Goal: Task Accomplishment & Management: Complete application form

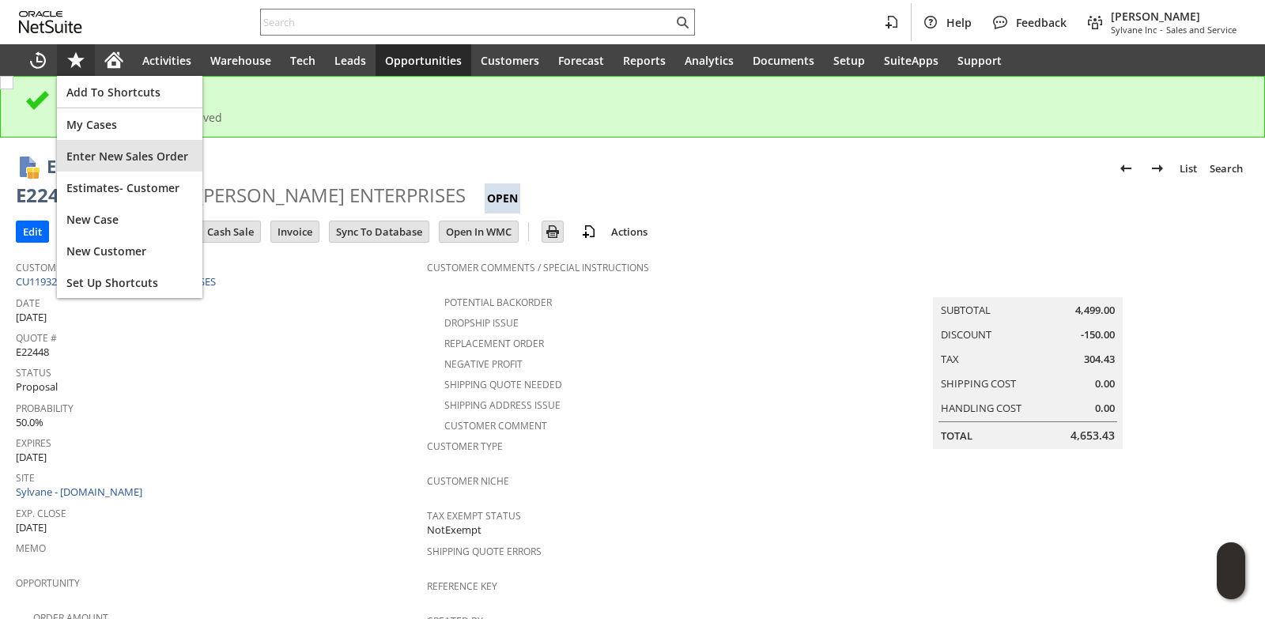
click at [120, 160] on span "Enter New Sales Order" at bounding box center [129, 156] width 126 height 15
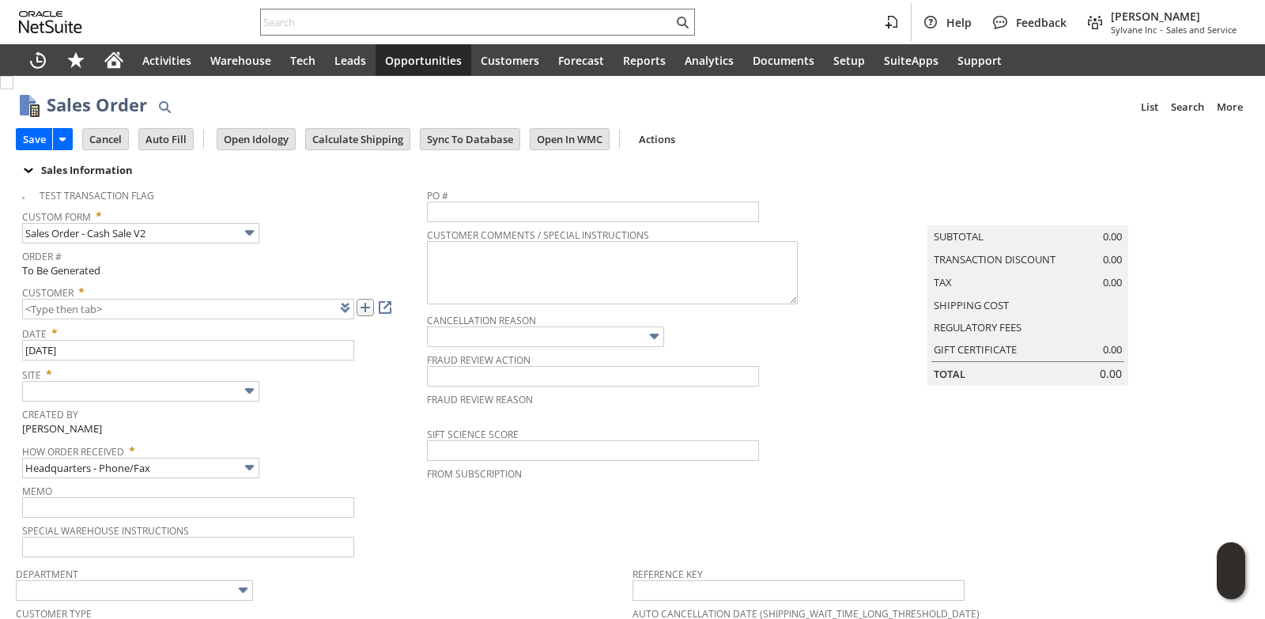
click at [373, 311] on link at bounding box center [365, 307] width 17 height 17
type input "CU1235810 [PERSON_NAME]"
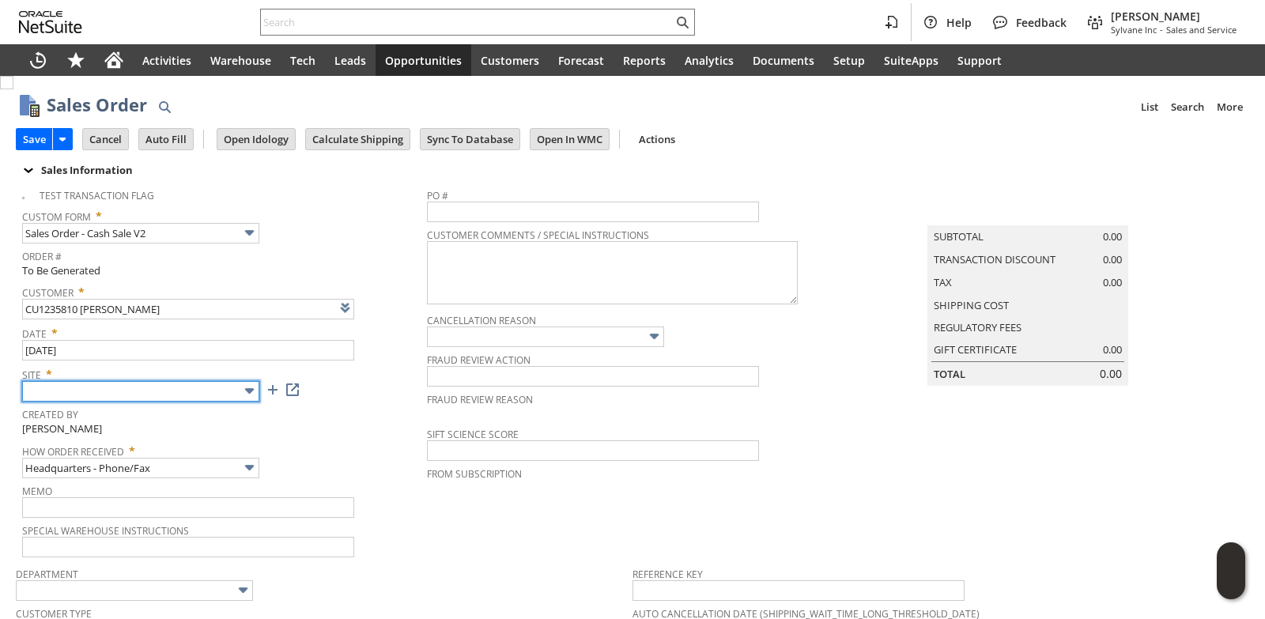
click at [176, 395] on input "text" at bounding box center [140, 391] width 237 height 21
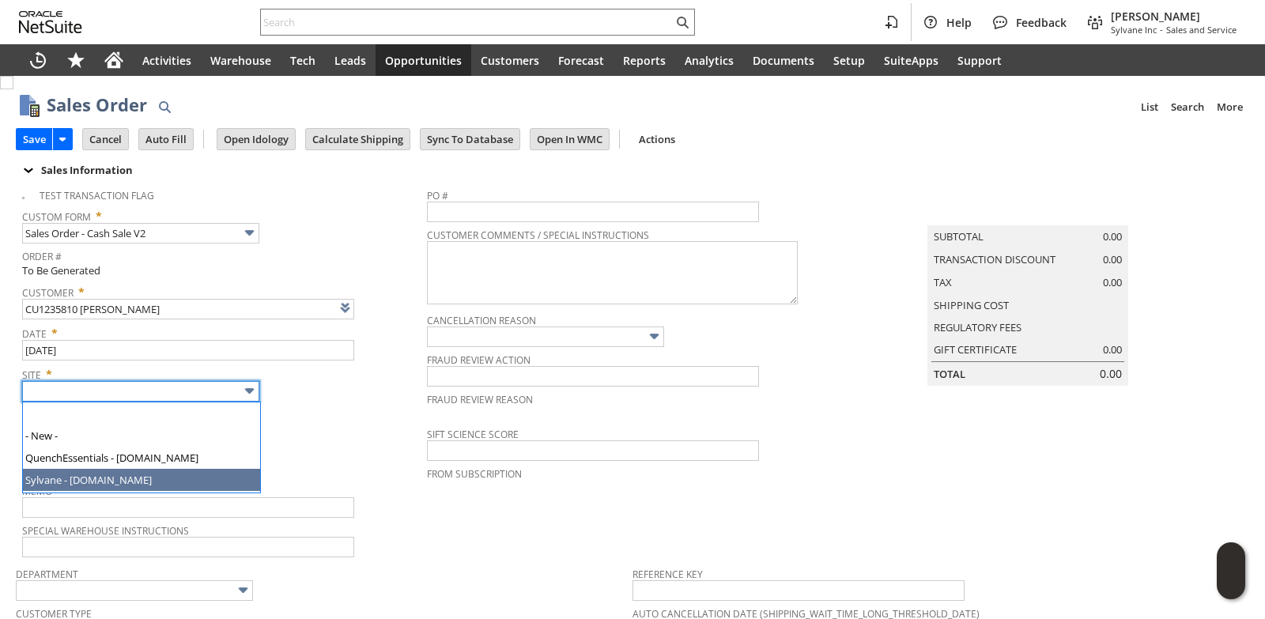
type input "Sylvane - [DOMAIN_NAME]"
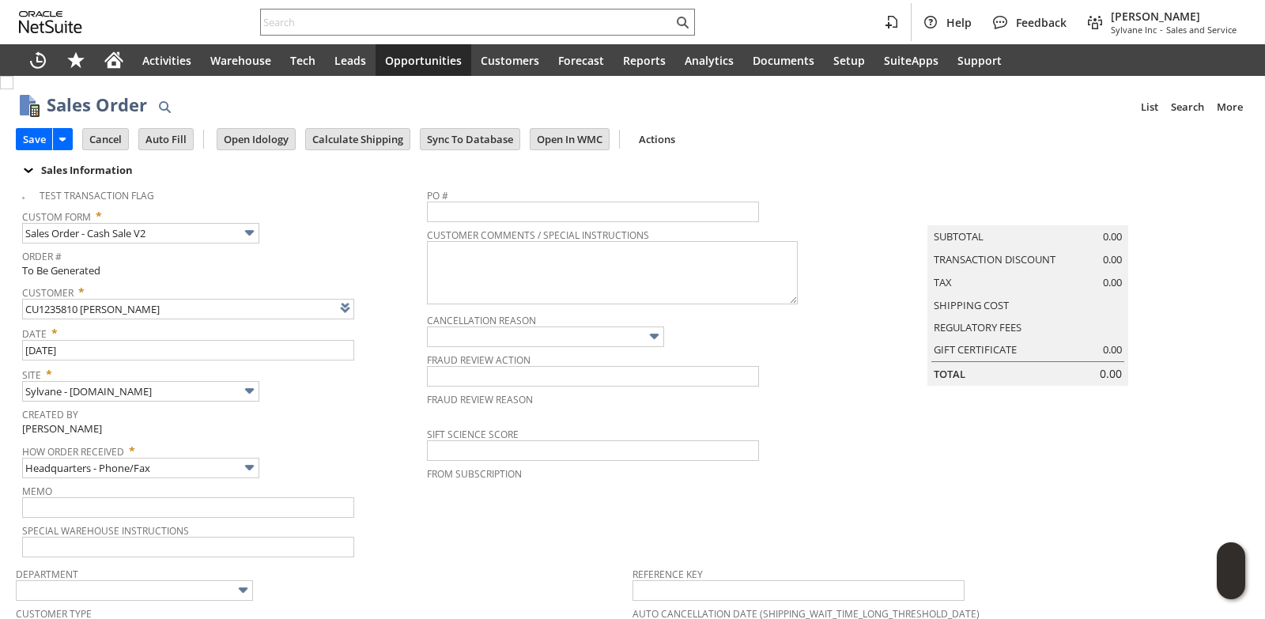
click at [318, 439] on span "How Order Received *" at bounding box center [220, 448] width 397 height 19
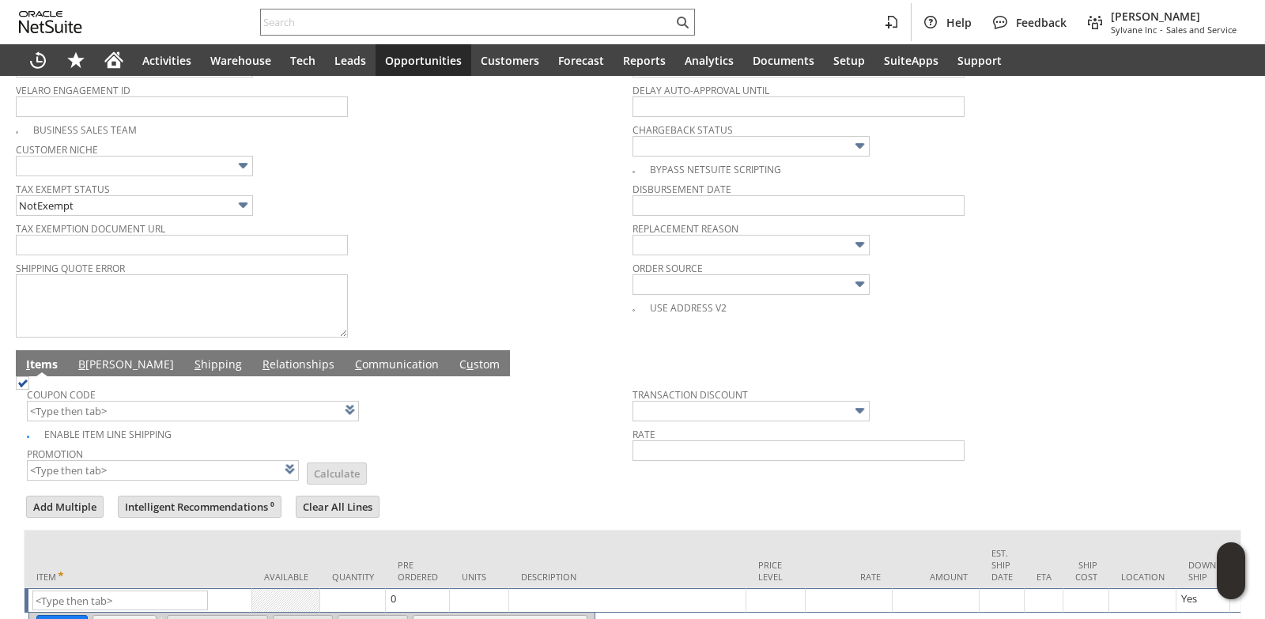
scroll to position [662, 0]
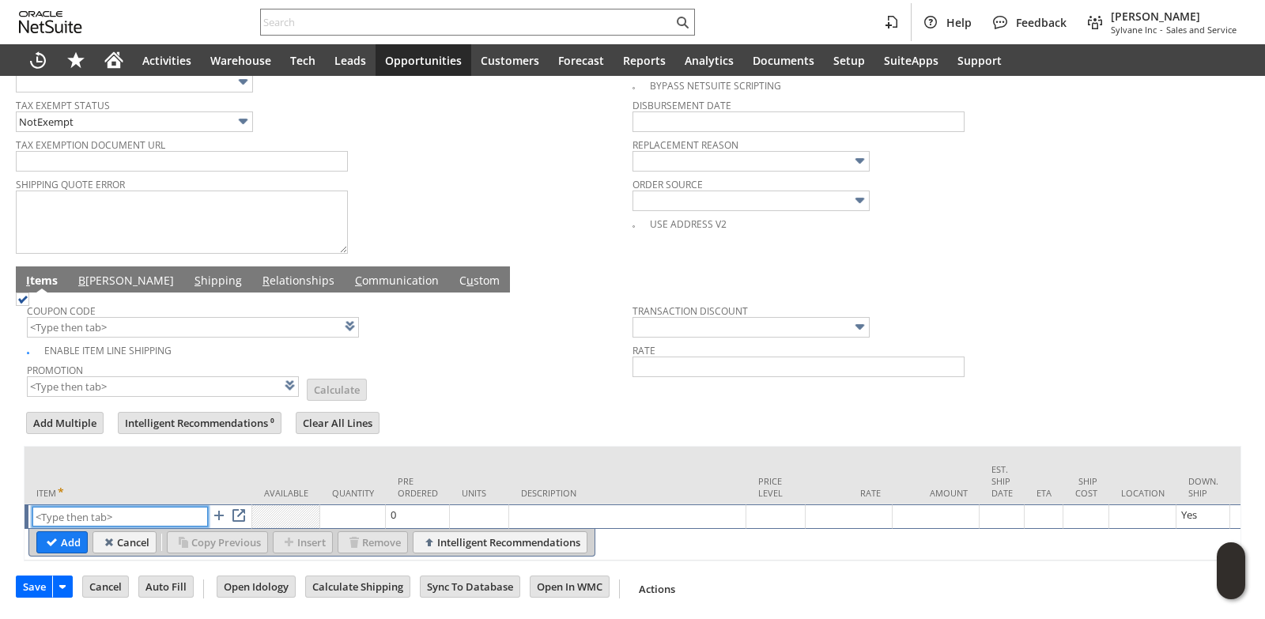
click at [89, 507] on input "text" at bounding box center [119, 517] width 175 height 20
paste input "co8759"
type input "co8759"
click at [456, 455] on td "Units" at bounding box center [479, 476] width 59 height 58
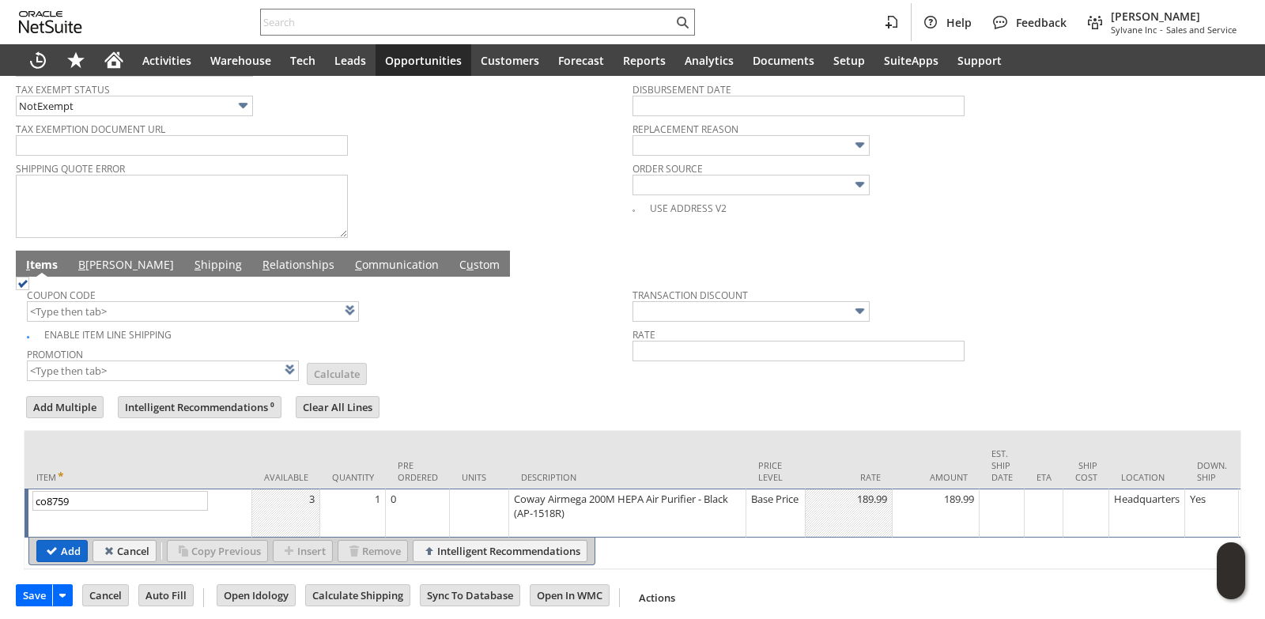
click at [66, 560] on input "Add" at bounding box center [62, 551] width 50 height 21
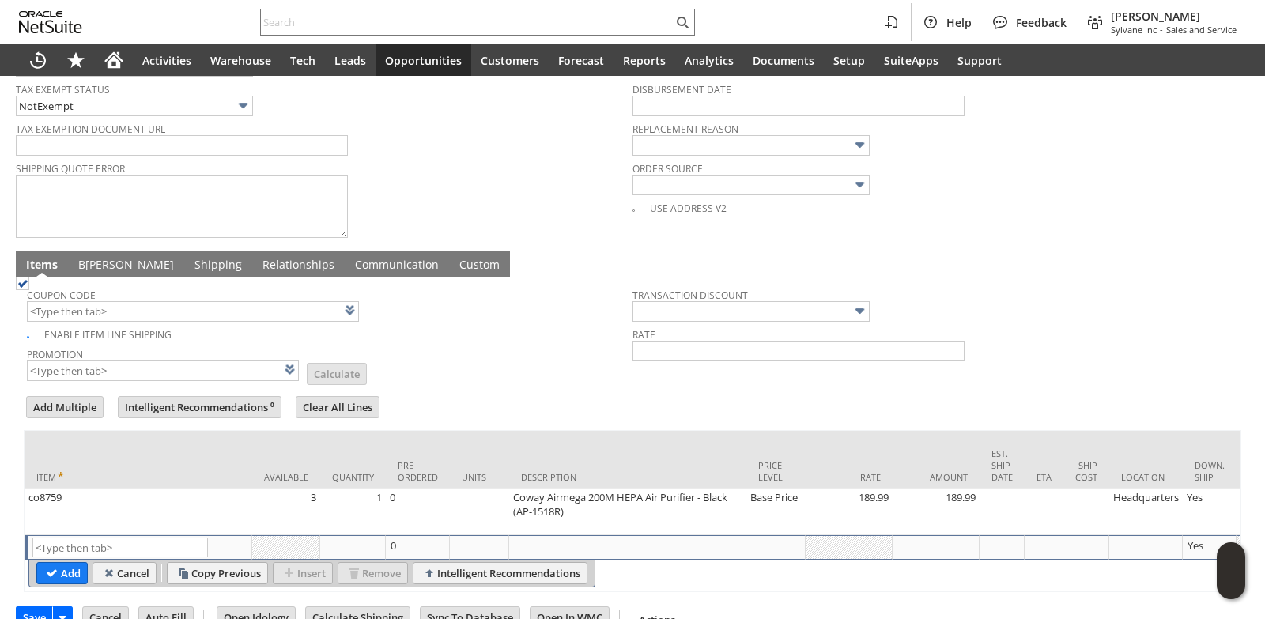
click at [108, 269] on link "B [PERSON_NAME]" at bounding box center [126, 265] width 104 height 17
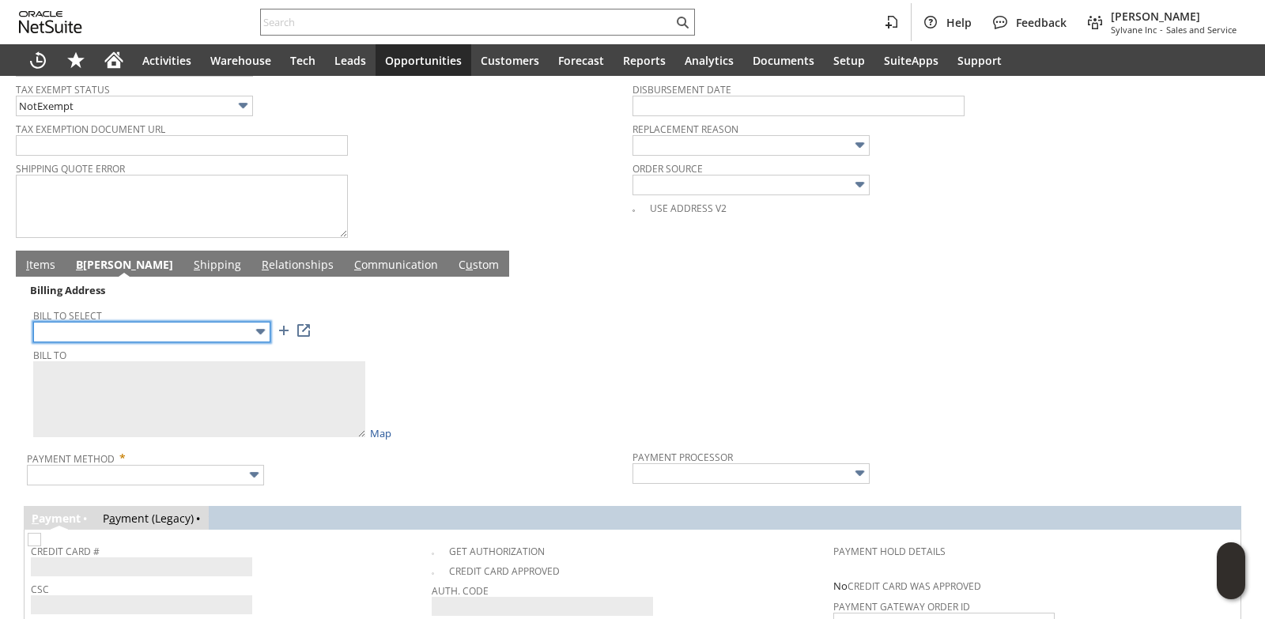
click at [192, 341] on input "text" at bounding box center [151, 332] width 237 height 21
type input "PO Box"
type textarea "[PERSON_NAME] [STREET_ADDRESS][PERSON_NAME]"
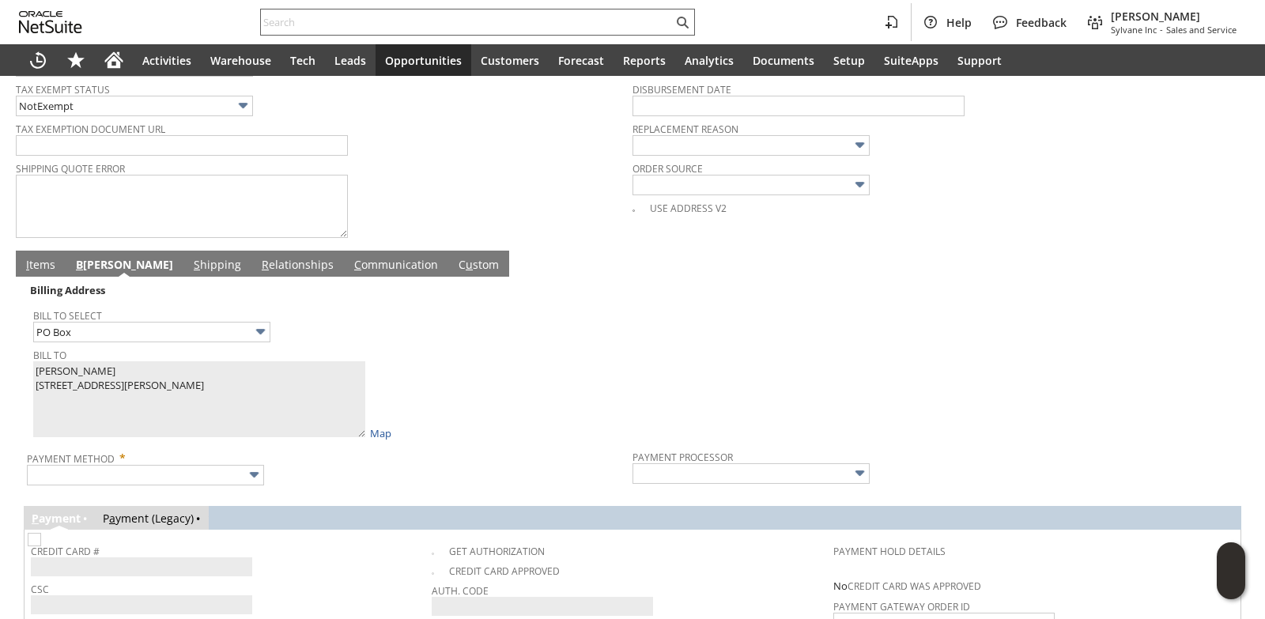
click at [507, 400] on div "Bill To [PERSON_NAME] [STREET_ADDRESS][PERSON_NAME] Map" at bounding box center [328, 392] width 591 height 96
click at [33, 264] on link "I tems" at bounding box center [40, 265] width 37 height 17
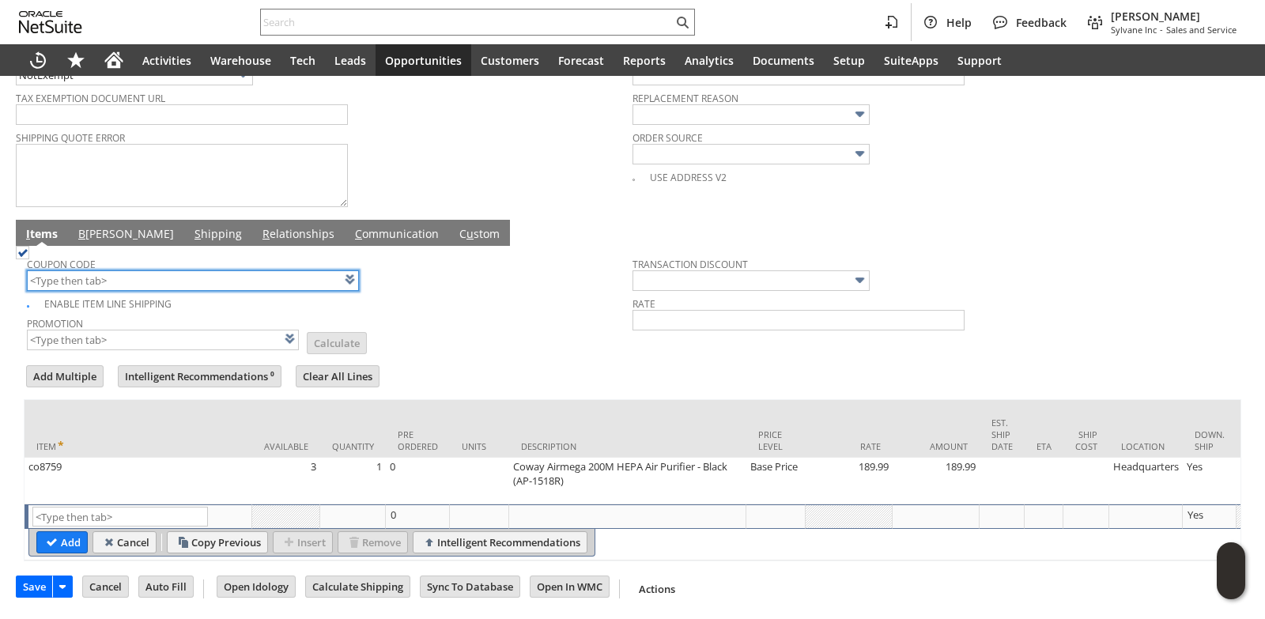
scroll to position [709, 0]
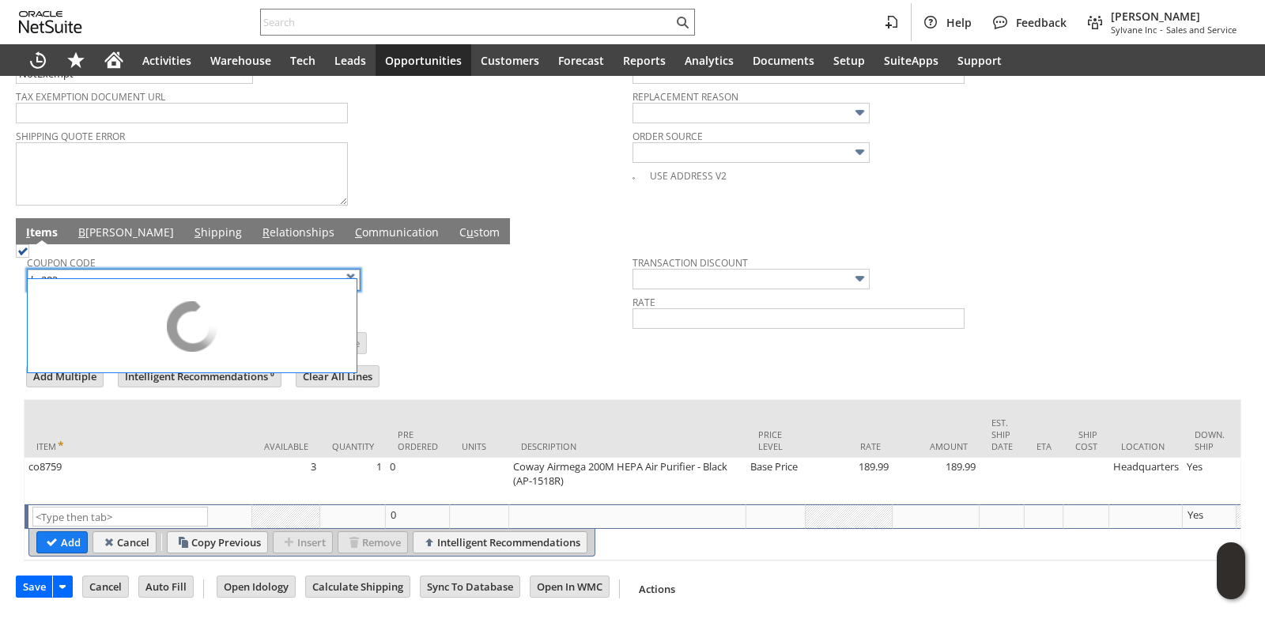
click at [556, 312] on td "Promotion List Calculate" at bounding box center [330, 332] width 606 height 40
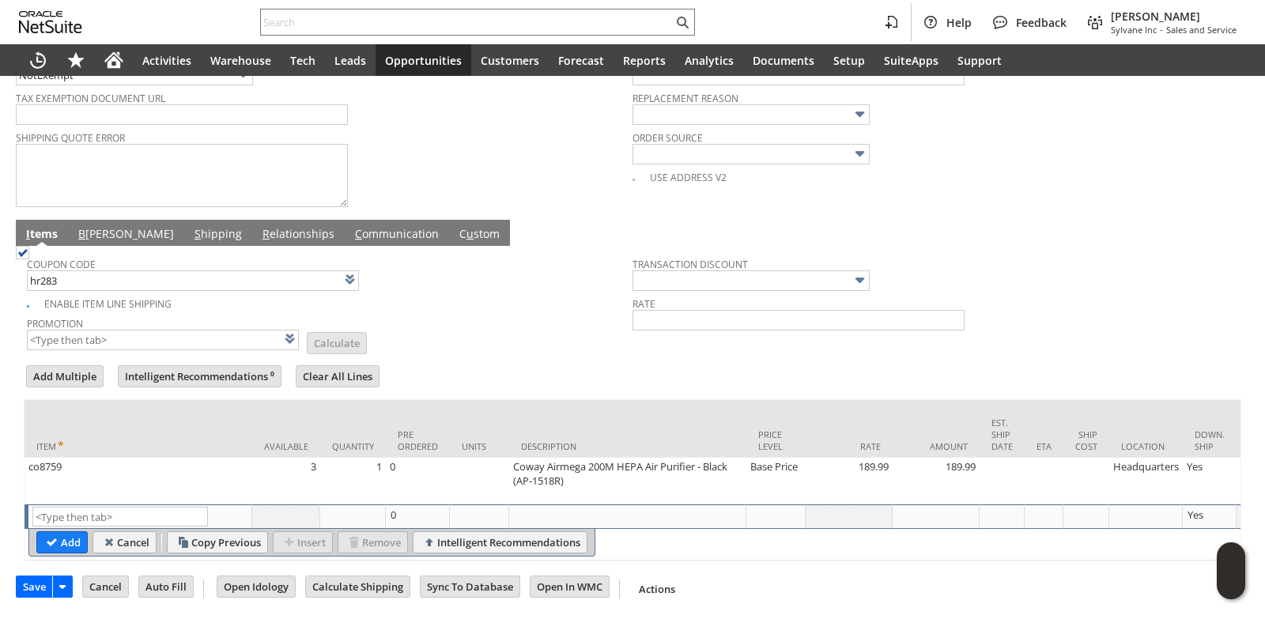
type input "HR283"
type input "Promo Code"
type input "-5.0%"
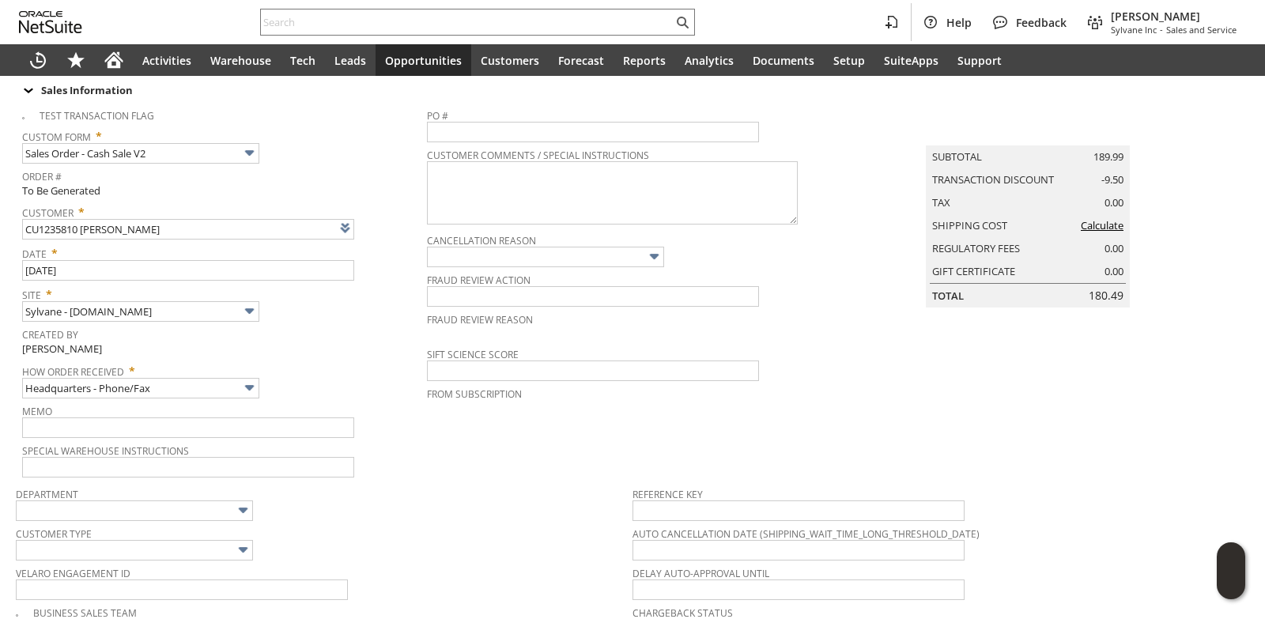
scroll to position [0, 0]
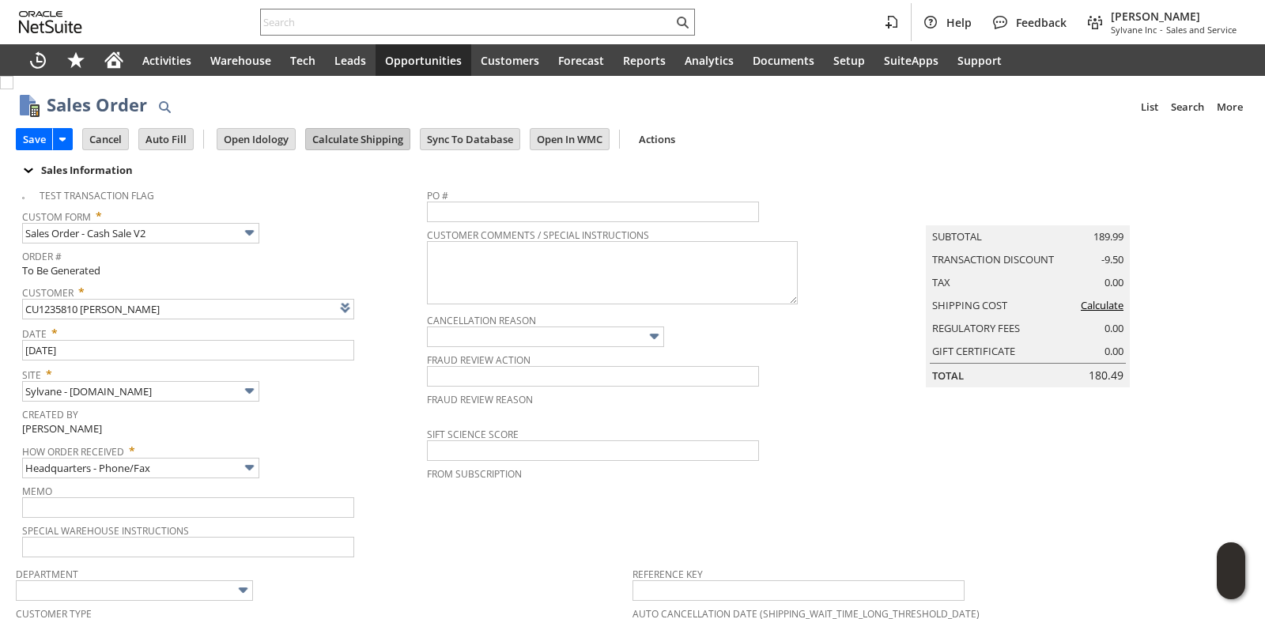
click at [355, 136] on input "Calculate Shipping" at bounding box center [358, 139] width 104 height 21
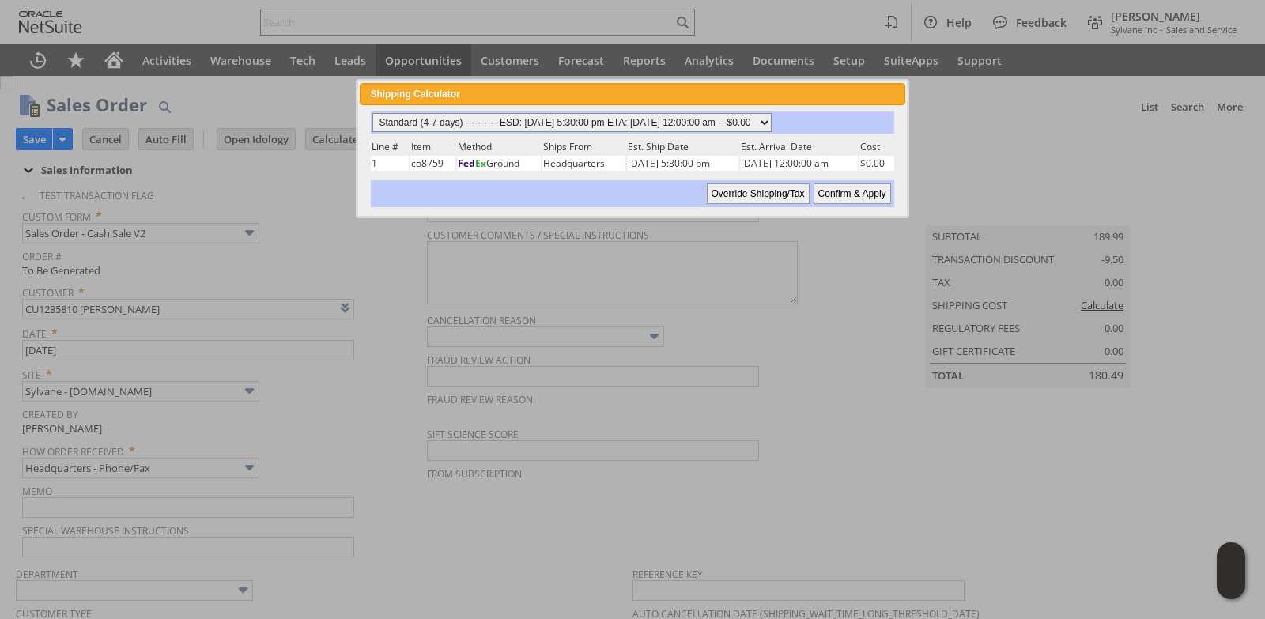
click at [772, 123] on select "Standard (4-7 days) ---------- ESD: [DATE] 5:30:00 pm ETA: [DATE] 12:00:00 am -…" at bounding box center [571, 122] width 399 height 19
select select "3 Day ------------------------ ESD: [DATE] 5:30:00 pm ETA: [DATE] 12:00:00 am -…"
click at [372, 113] on select "Standard (4-7 days) ---------- ESD: [DATE] 5:30:00 pm ETA: [DATE] 12:00:00 am -…" at bounding box center [571, 122] width 399 height 19
click at [872, 193] on input "Confirm & Apply" at bounding box center [851, 193] width 77 height 21
type input "Add"
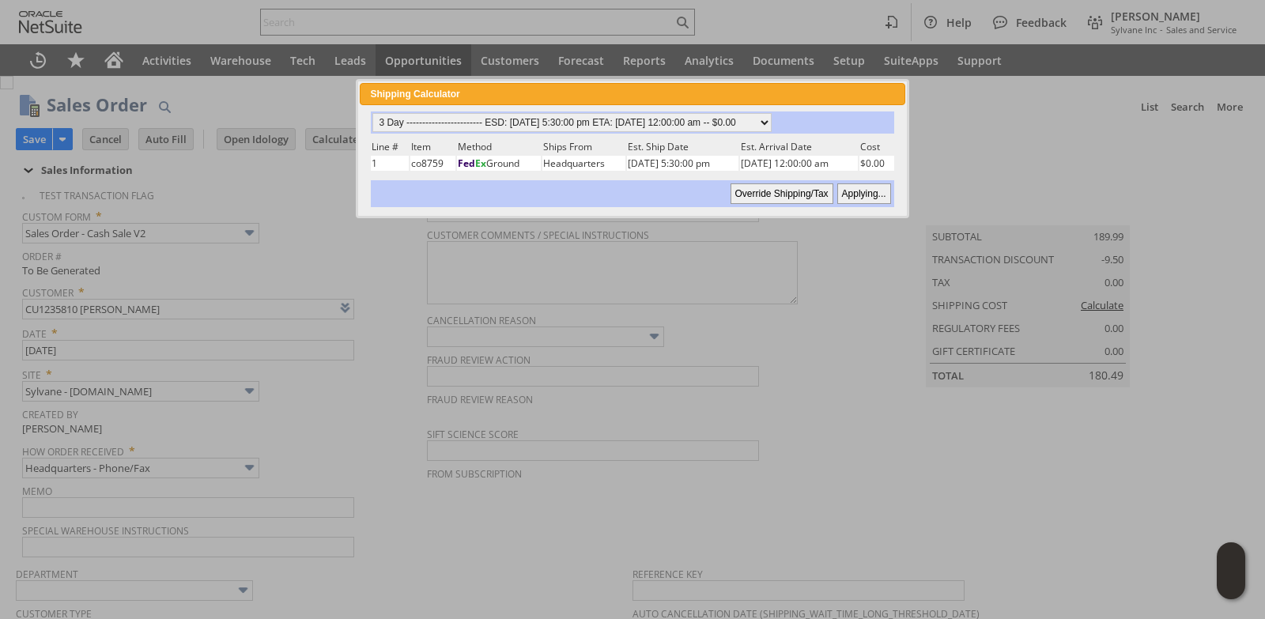
type input "Copy Previous"
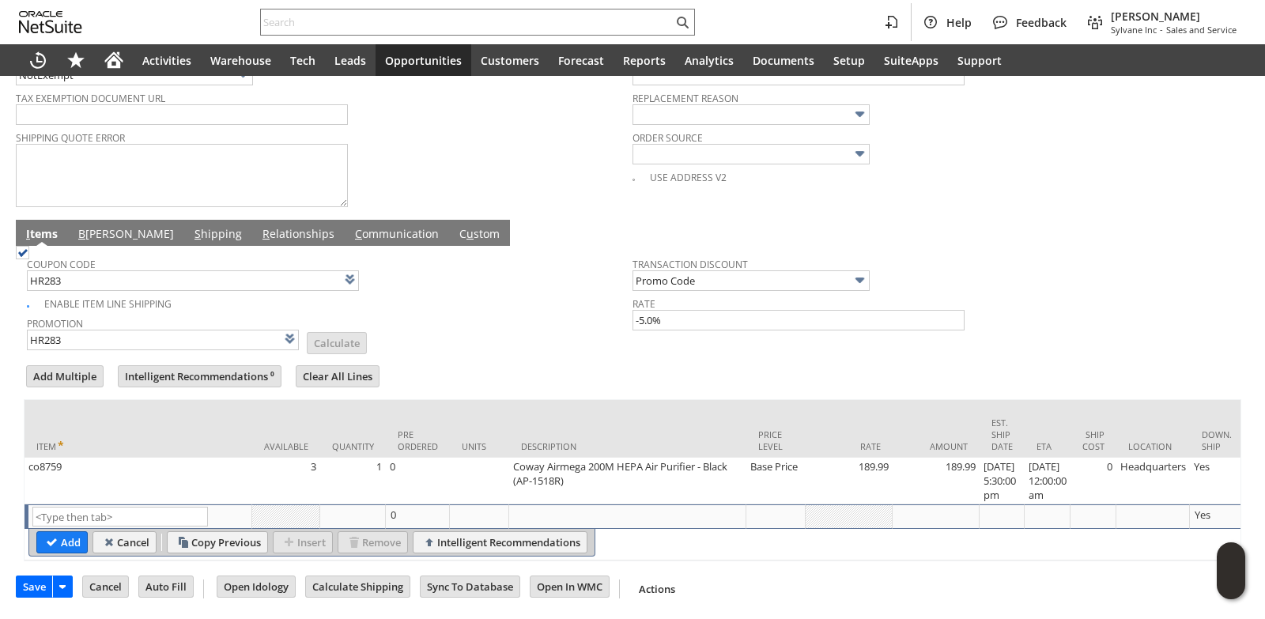
click at [93, 226] on link "B [PERSON_NAME]" at bounding box center [126, 234] width 104 height 17
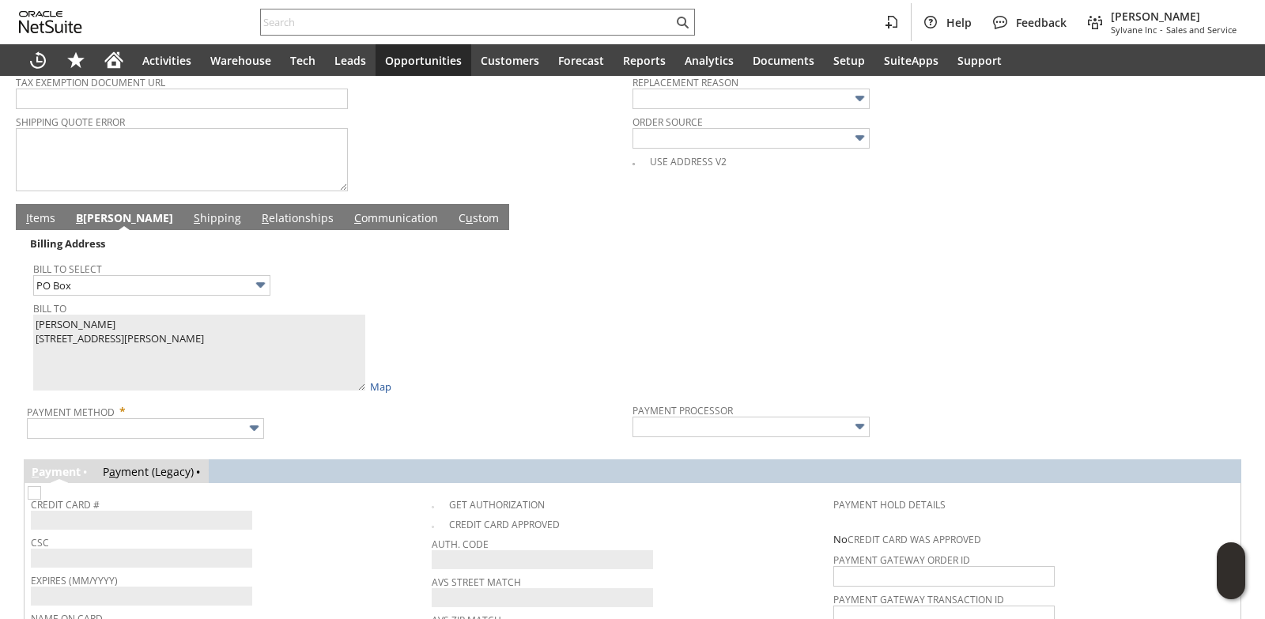
click at [573, 315] on span "Bill To" at bounding box center [328, 305] width 591 height 17
click at [178, 439] on input "text" at bounding box center [145, 428] width 237 height 21
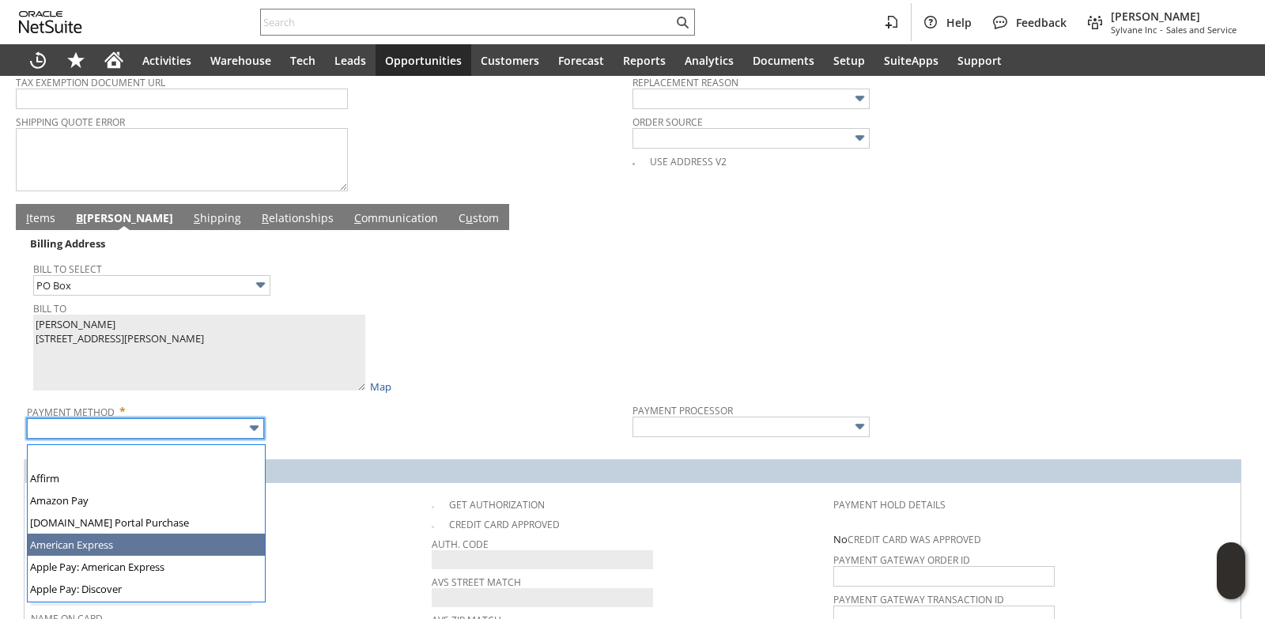
type input "American Express"
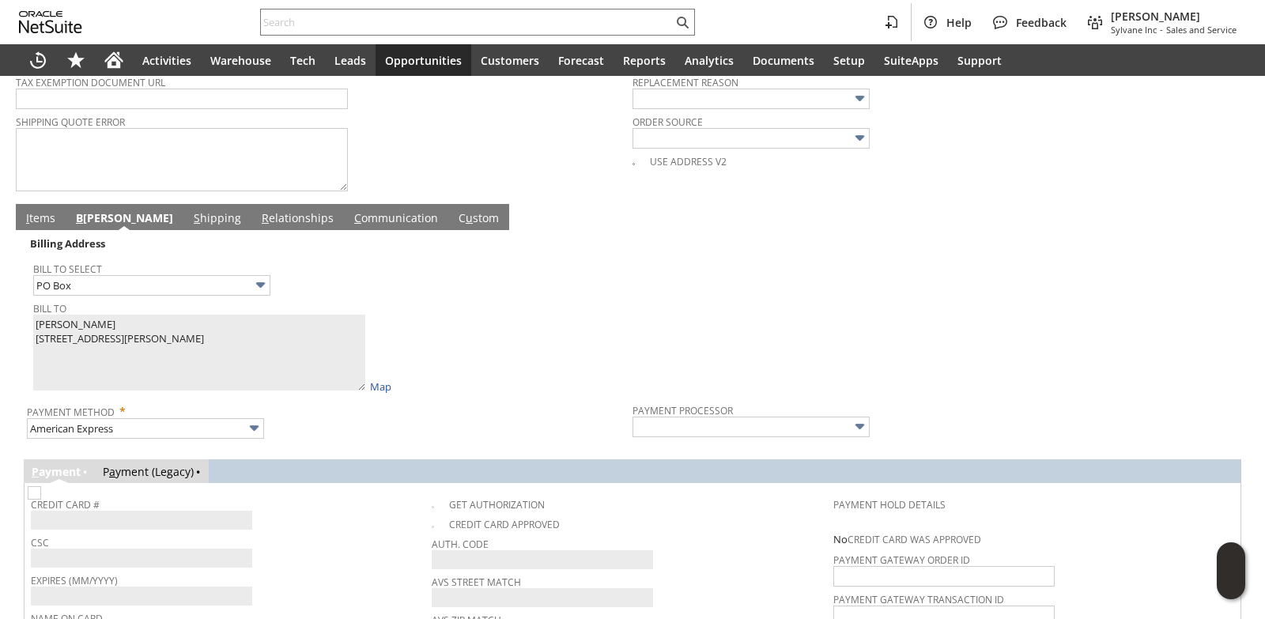
click at [507, 371] on div "Bill To [PERSON_NAME] [STREET_ADDRESS][PERSON_NAME] Map" at bounding box center [328, 345] width 591 height 96
type input "Braintree"
checkbox input "true"
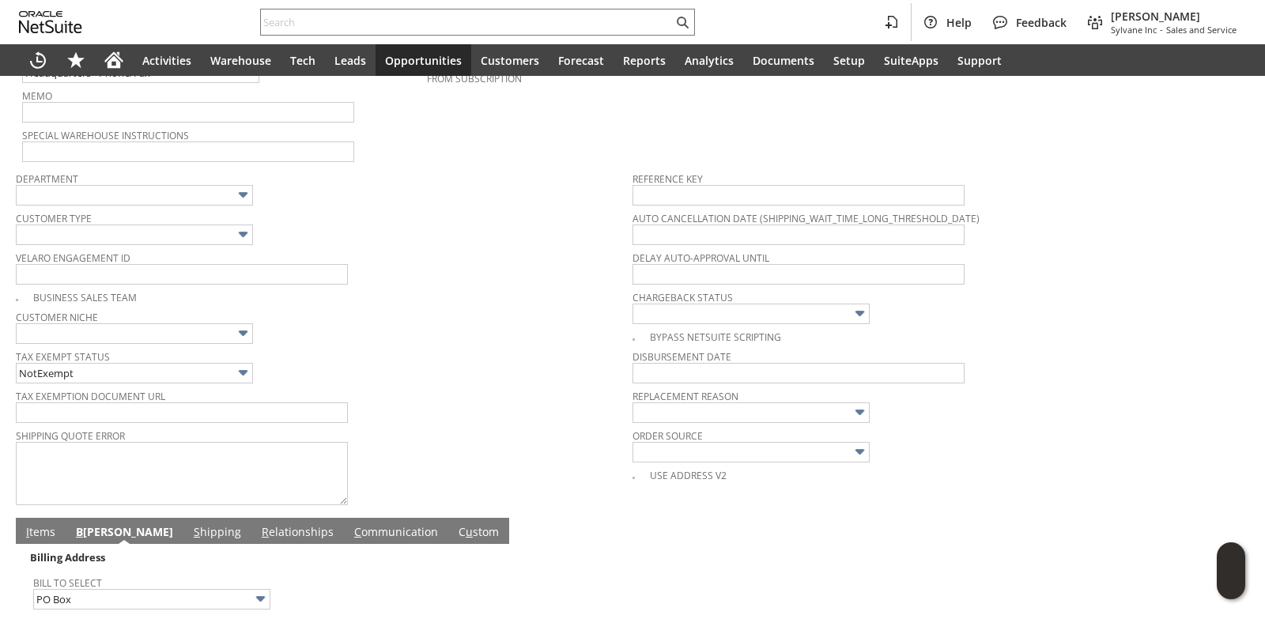
scroll to position [949, 0]
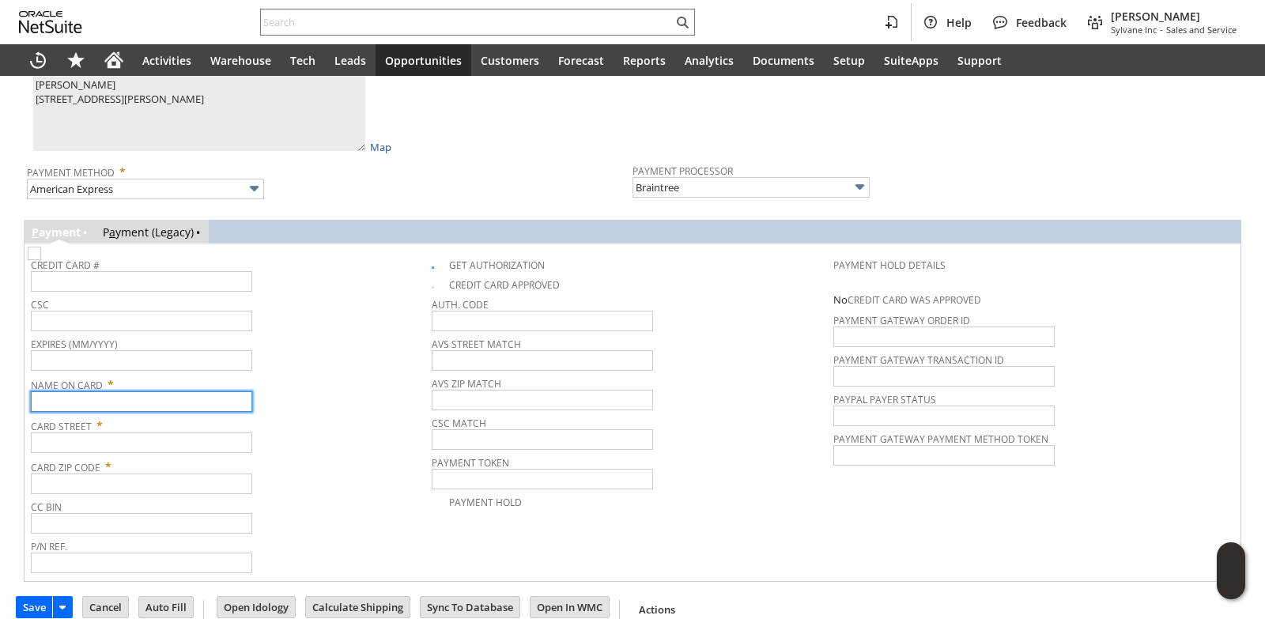
click at [141, 409] on input "text" at bounding box center [141, 401] width 221 height 21
paste input "[PERSON_NAME]"
type input "[PERSON_NAME]"
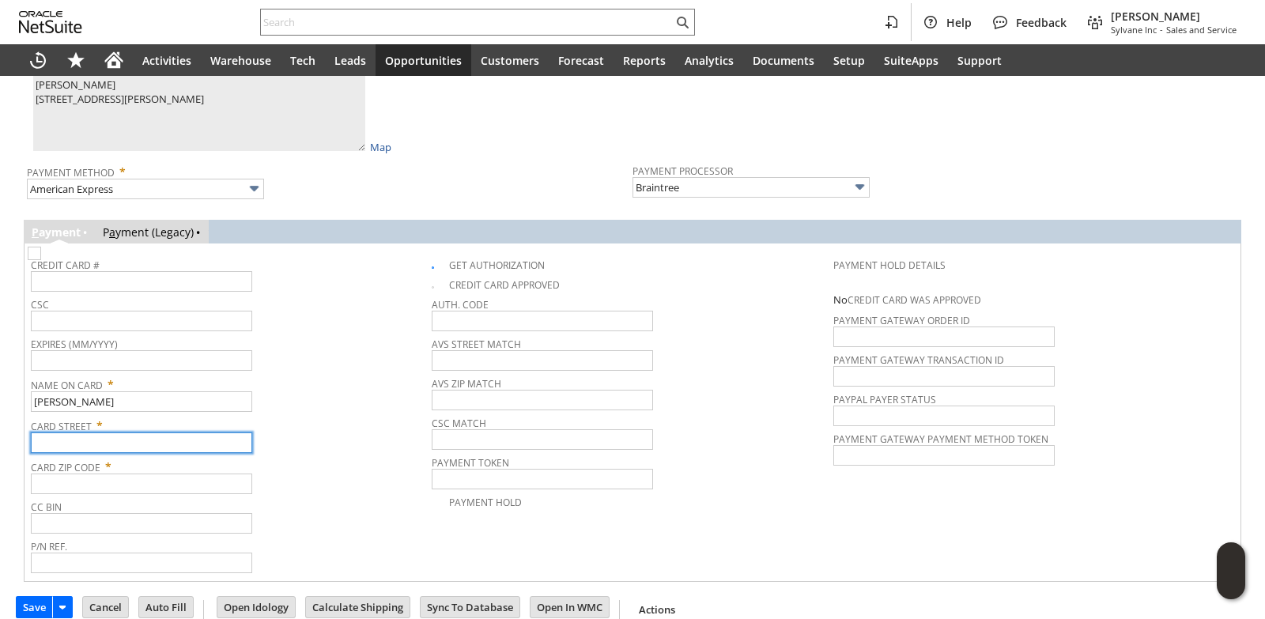
click at [90, 448] on input "text" at bounding box center [141, 442] width 221 height 21
paste input "PO Box 18"
type input "PO Box 18"
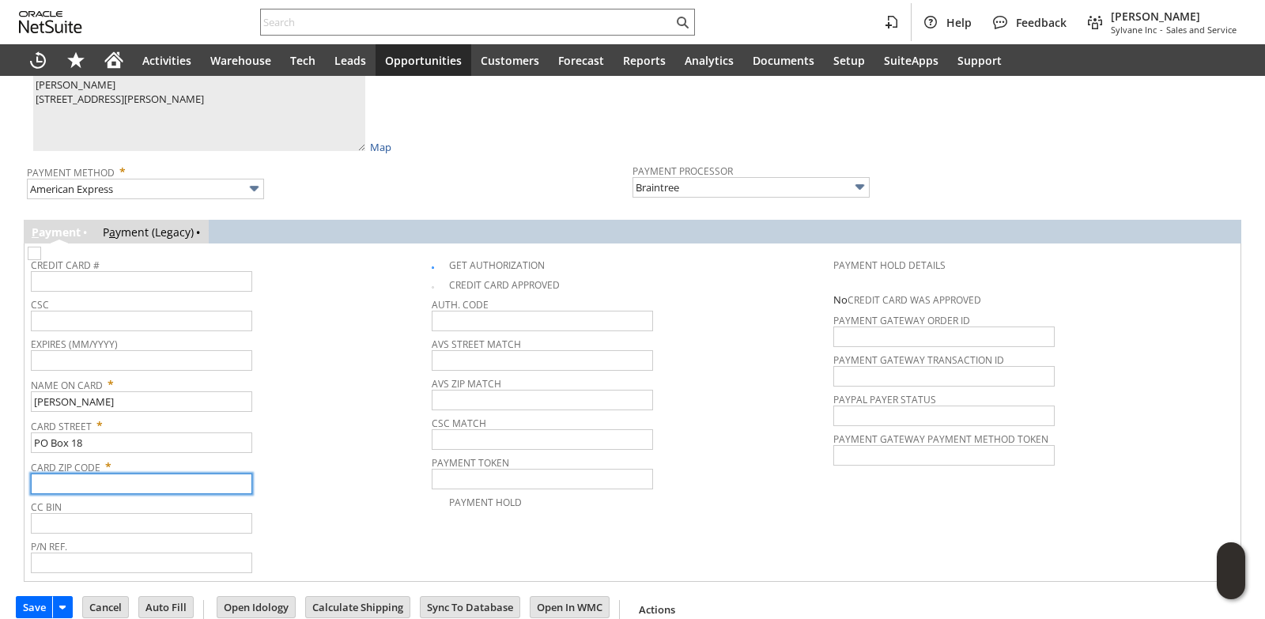
click at [124, 486] on input "text" at bounding box center [141, 484] width 221 height 21
paste input "07860"
type input "07860"
click at [393, 412] on div "Name On Card * [PERSON_NAME]" at bounding box center [227, 392] width 393 height 40
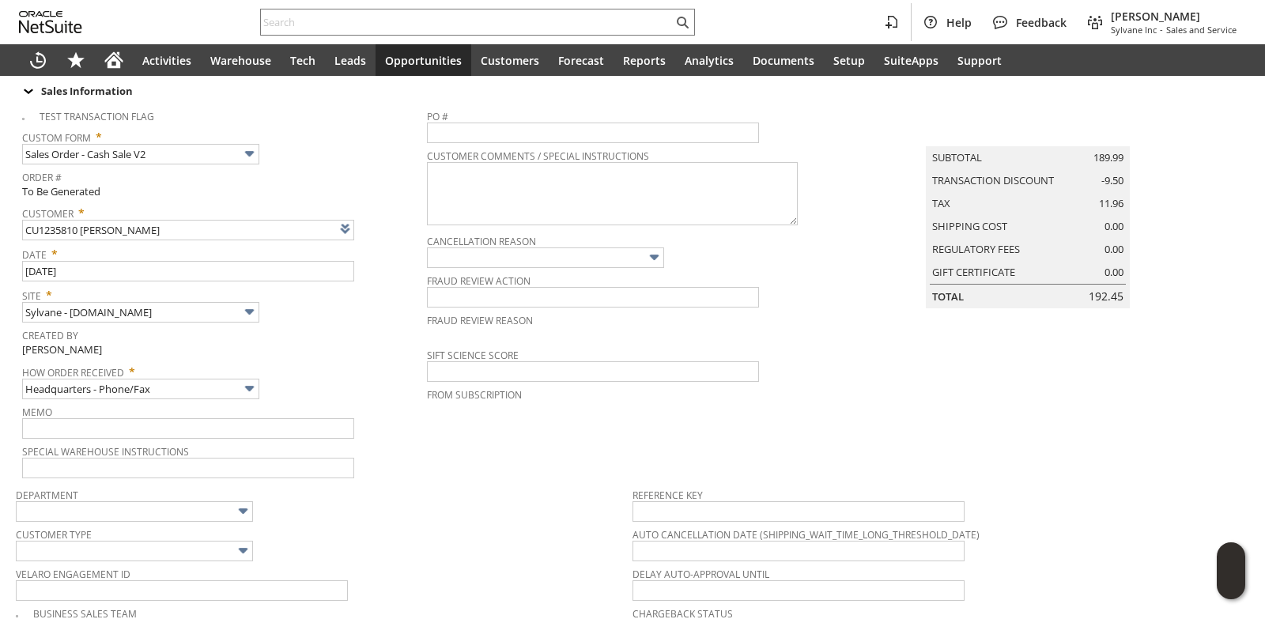
scroll to position [0, 0]
